Goal: Task Accomplishment & Management: Manage account settings

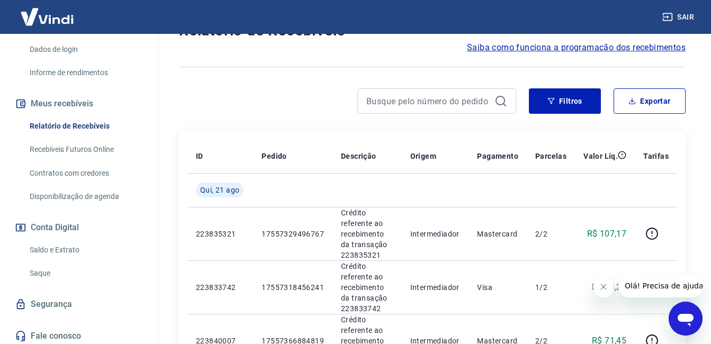
scroll to position [177, 0]
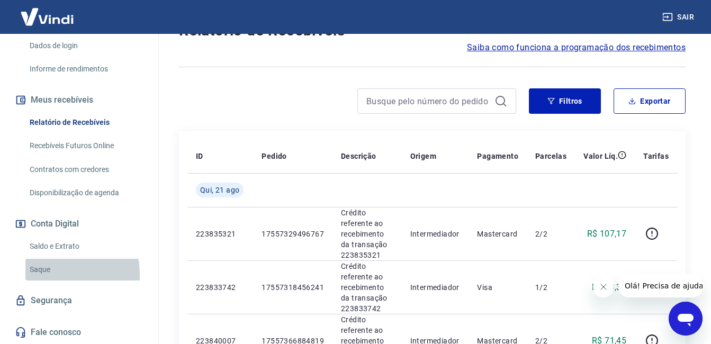
click at [44, 274] on link "Saque" at bounding box center [85, 270] width 120 height 22
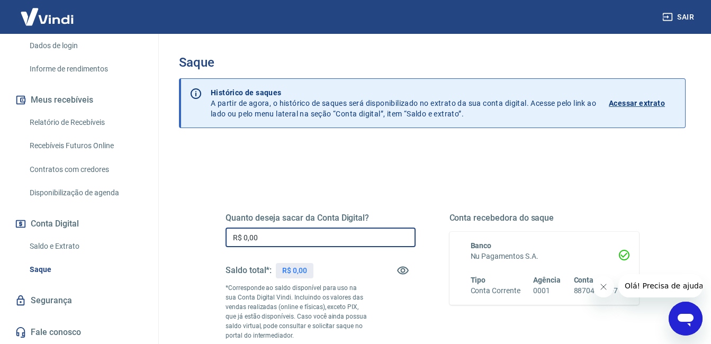
click at [287, 231] on input "R$ 0,00" at bounding box center [320, 238] width 190 height 20
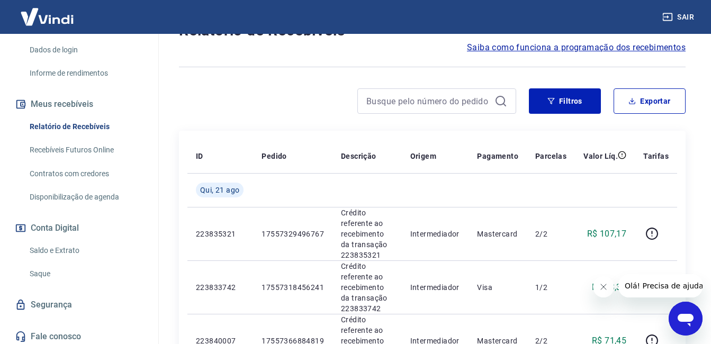
scroll to position [177, 0]
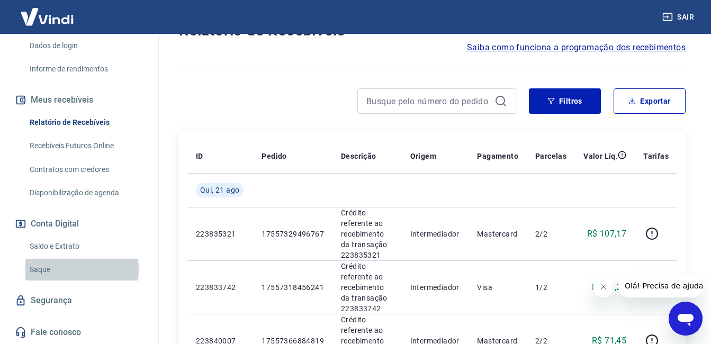
click at [41, 269] on link "Saque" at bounding box center [85, 270] width 120 height 22
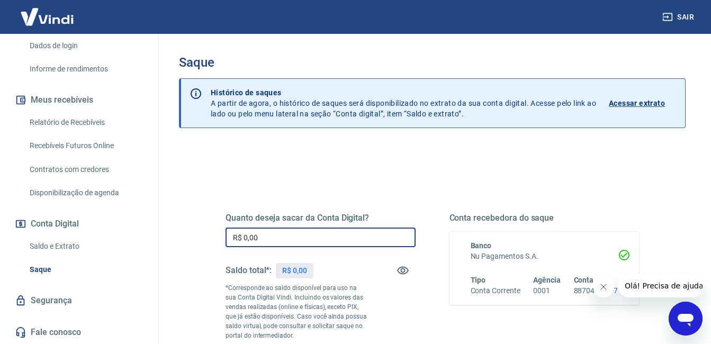
click at [281, 233] on input "R$ 0,00" at bounding box center [320, 238] width 190 height 20
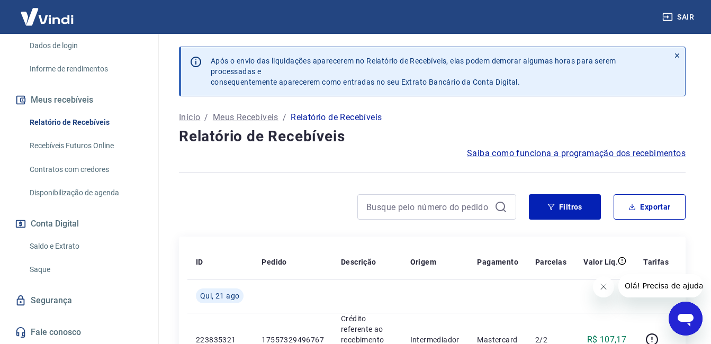
scroll to position [53, 0]
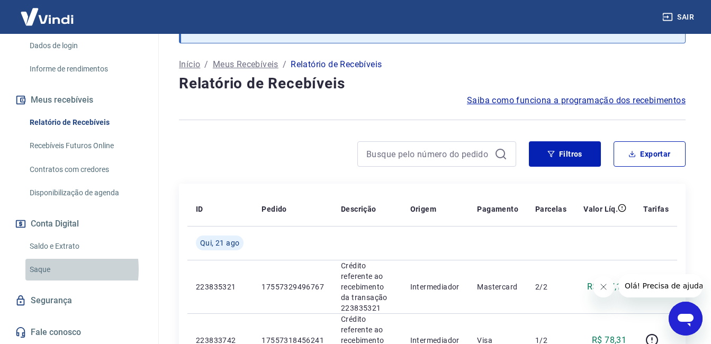
click at [38, 269] on link "Saque" at bounding box center [85, 270] width 120 height 22
